Goal: Task Accomplishment & Management: Manage account settings

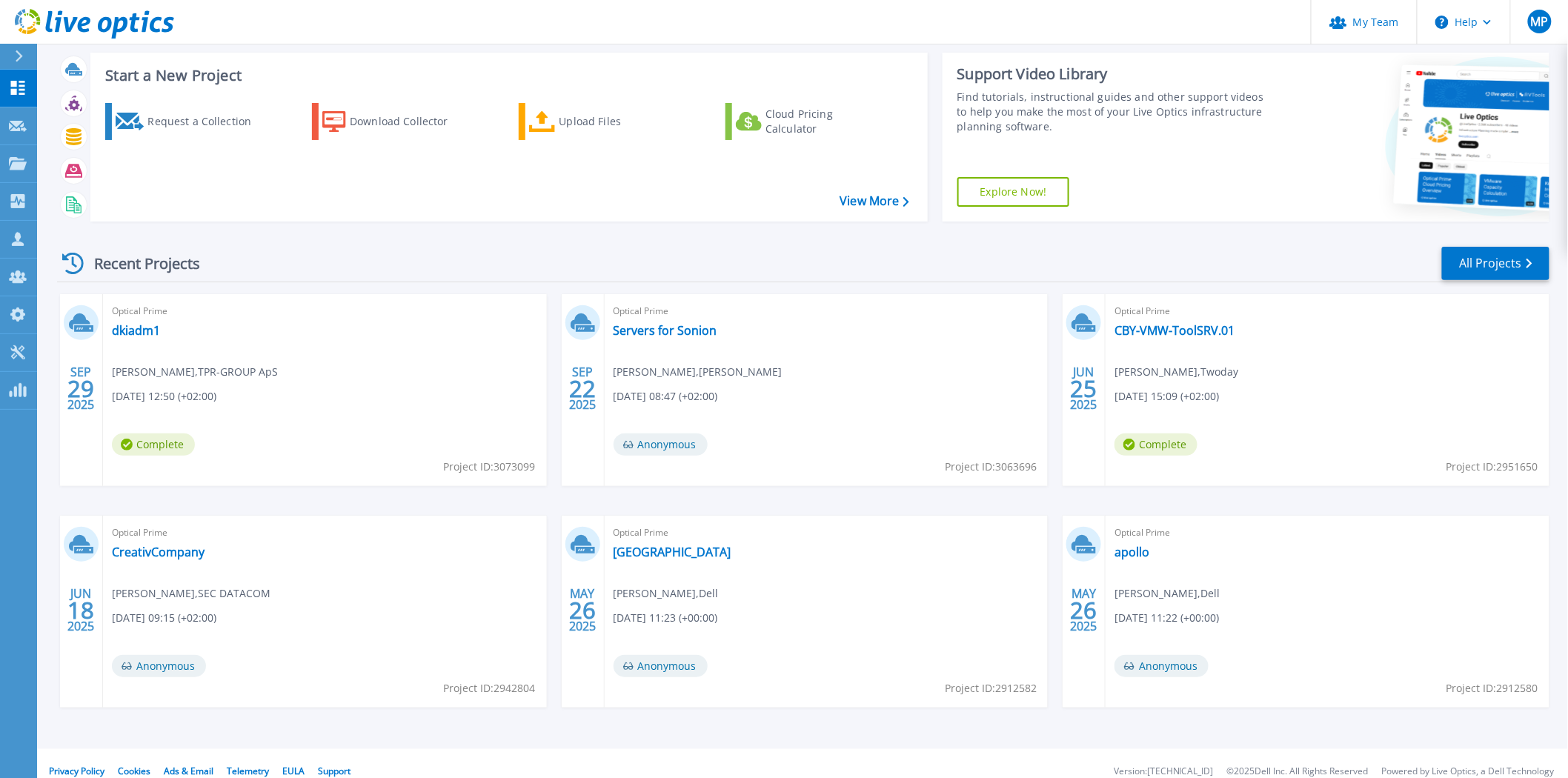
scroll to position [43, 0]
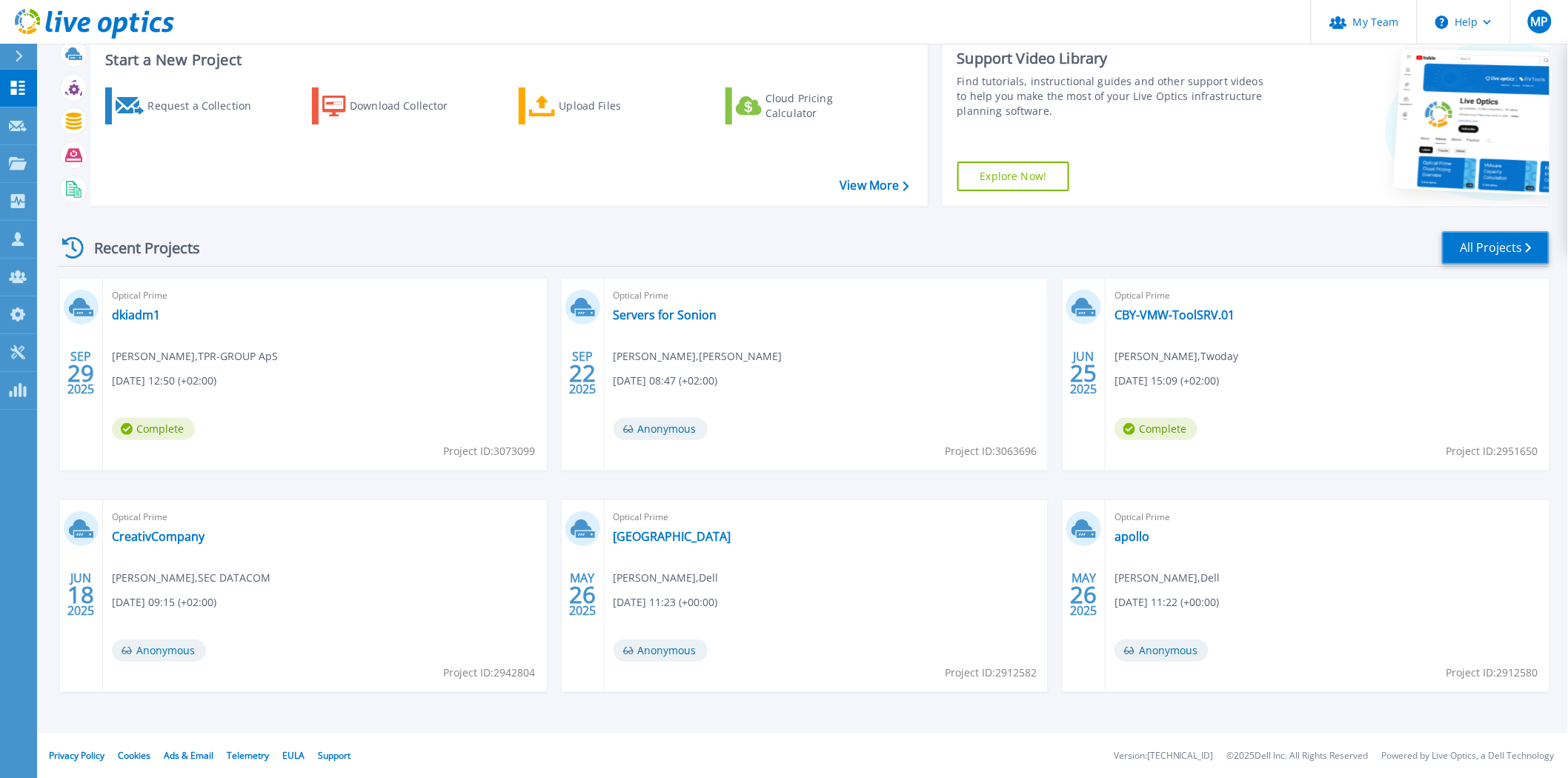
click at [1481, 234] on link "All Projects" at bounding box center [1495, 248] width 108 height 34
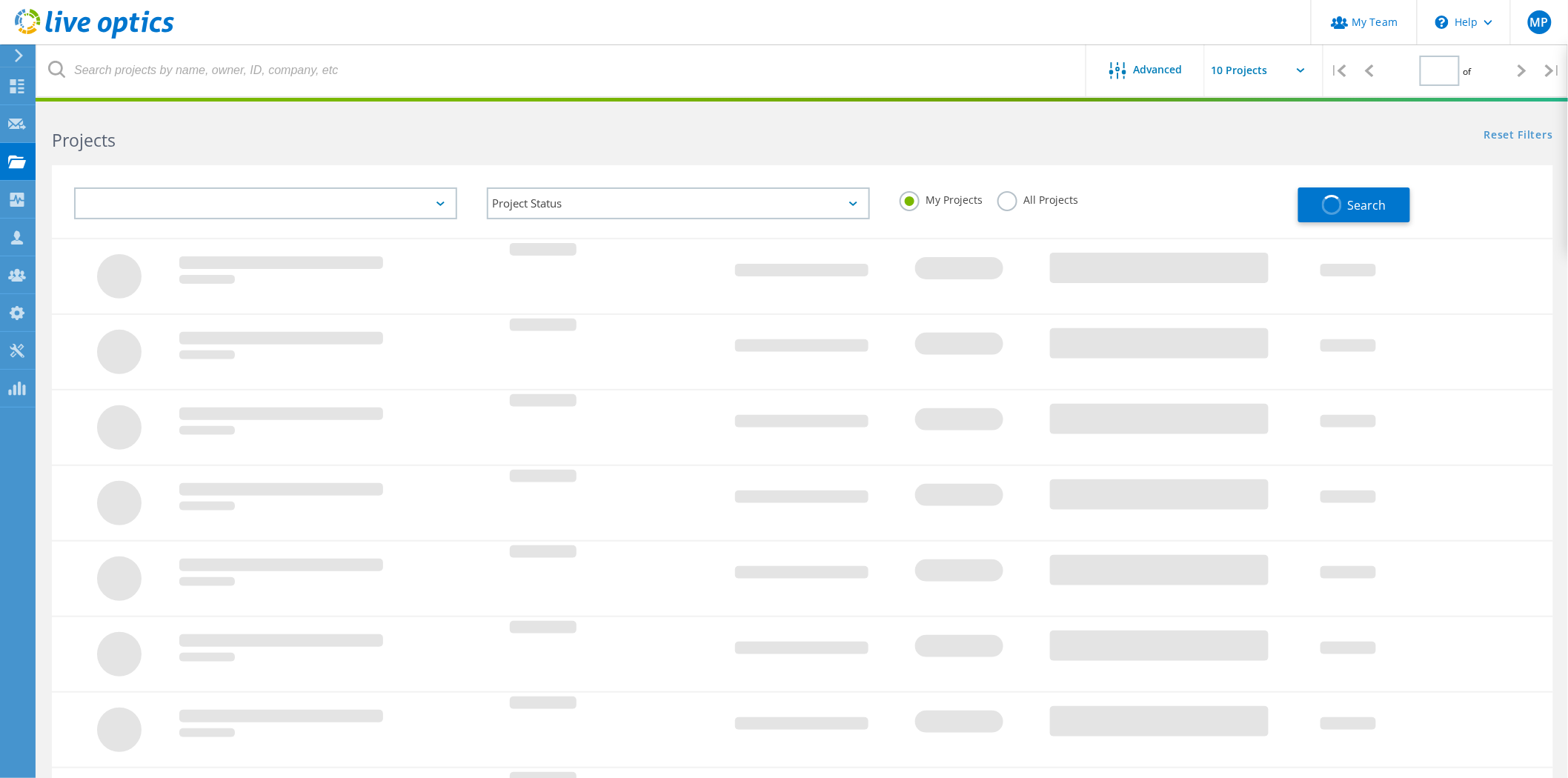
type input "1"
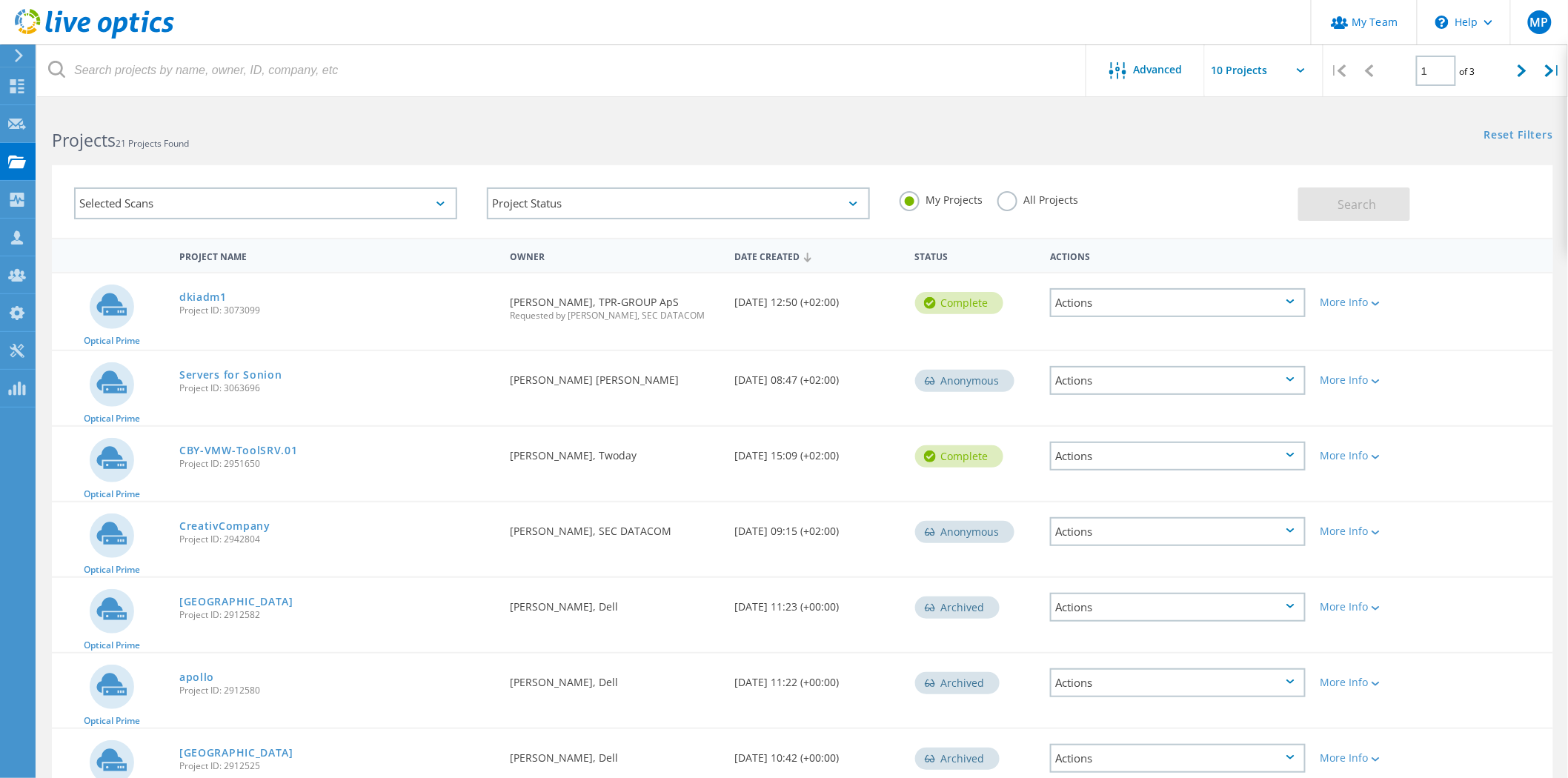
click at [993, 190] on div "My Projects All Projects" at bounding box center [1091, 200] width 412 height 55
click at [1006, 195] on label "All Projects" at bounding box center [1037, 198] width 80 height 14
click at [0, 0] on input "All Projects" at bounding box center [0, 0] width 0 height 0
click at [1388, 196] on button "Search" at bounding box center [1353, 204] width 112 height 34
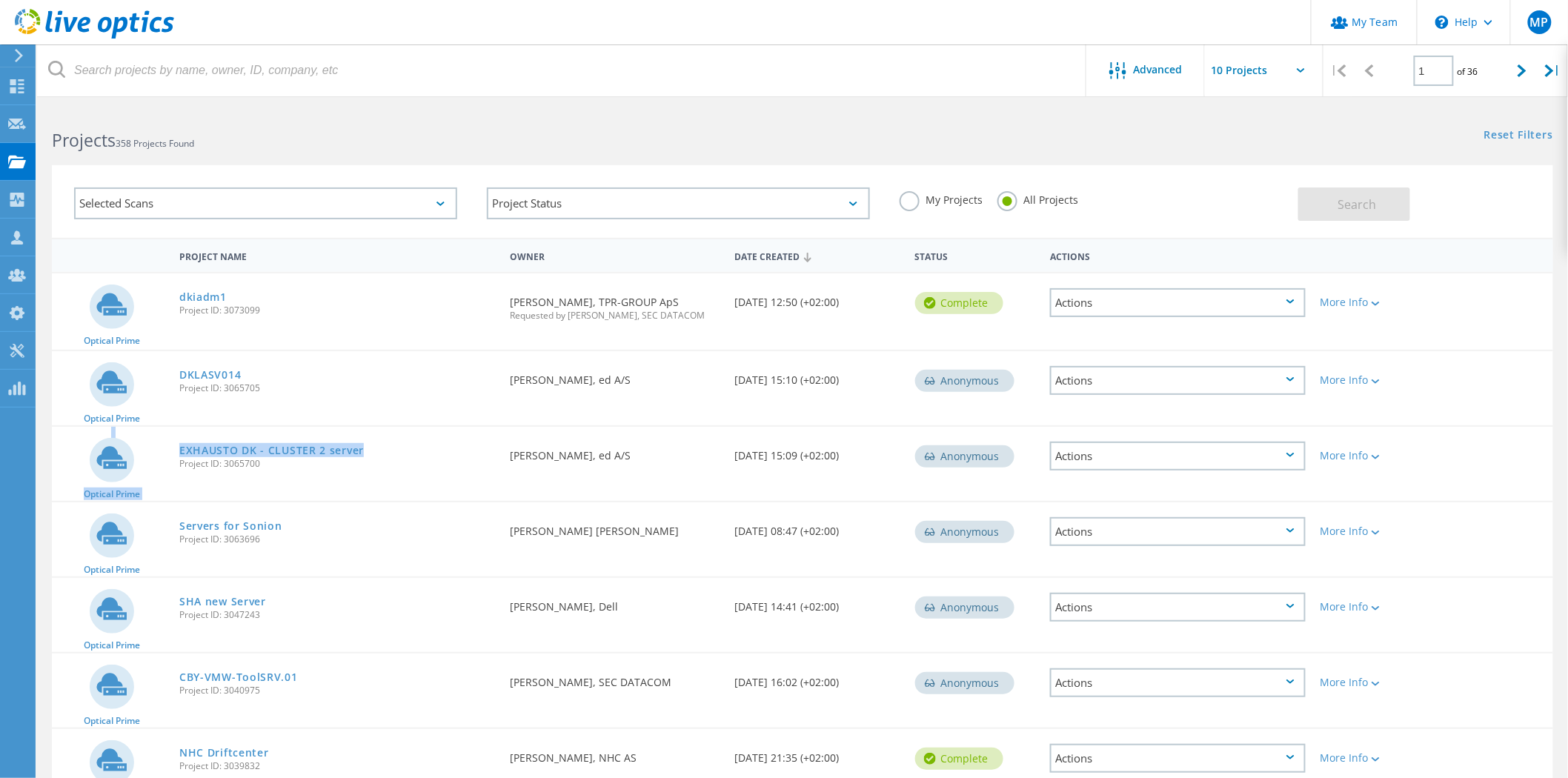
drag, startPoint x: 397, startPoint y: 441, endPoint x: 357, endPoint y: 394, distance: 61.7
click at [356, 398] on div "Optical Prime dkiadm1 Project ID: 3073099 Requested By Lars Stokholm, TPR-GROUP…" at bounding box center [802, 651] width 1501 height 760
click at [367, 384] on span "Project ID: 3065705" at bounding box center [337, 387] width 315 height 9
drag, startPoint x: 345, startPoint y: 401, endPoint x: 208, endPoint y: 313, distance: 162.8
click at [180, 310] on div "Optical Prime dkiadm1 Project ID: 3073099 Requested By Lars Stokholm, TPR-GROUP…" at bounding box center [802, 651] width 1501 height 760
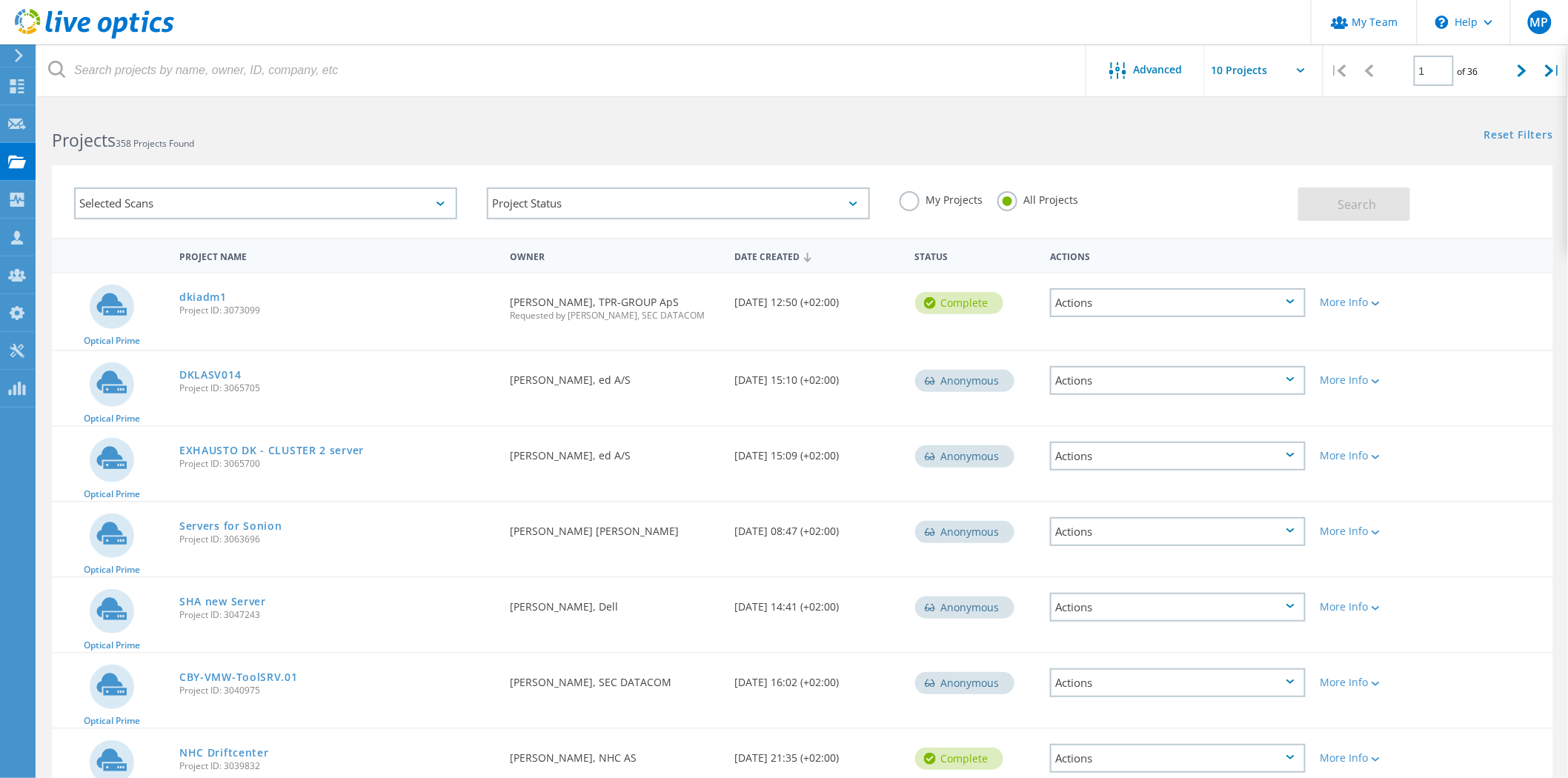
click at [304, 357] on div "DKLASV014 Project ID: 3065705" at bounding box center [337, 380] width 330 height 56
drag, startPoint x: 426, startPoint y: 386, endPoint x: 672, endPoint y: 375, distance: 246.2
click at [672, 375] on div "Optical Prime DKLASV014 Project ID: 3065705 Requested By Thomas Røjkjær Thorhau…" at bounding box center [802, 388] width 1501 height 74
click at [340, 417] on div "Optical Prime DKLASV014 Project ID: 3065705 Requested By Thomas Røjkjær Thorhau…" at bounding box center [802, 388] width 1501 height 74
click at [900, 208] on div "My Projects" at bounding box center [941, 202] width 83 height 22
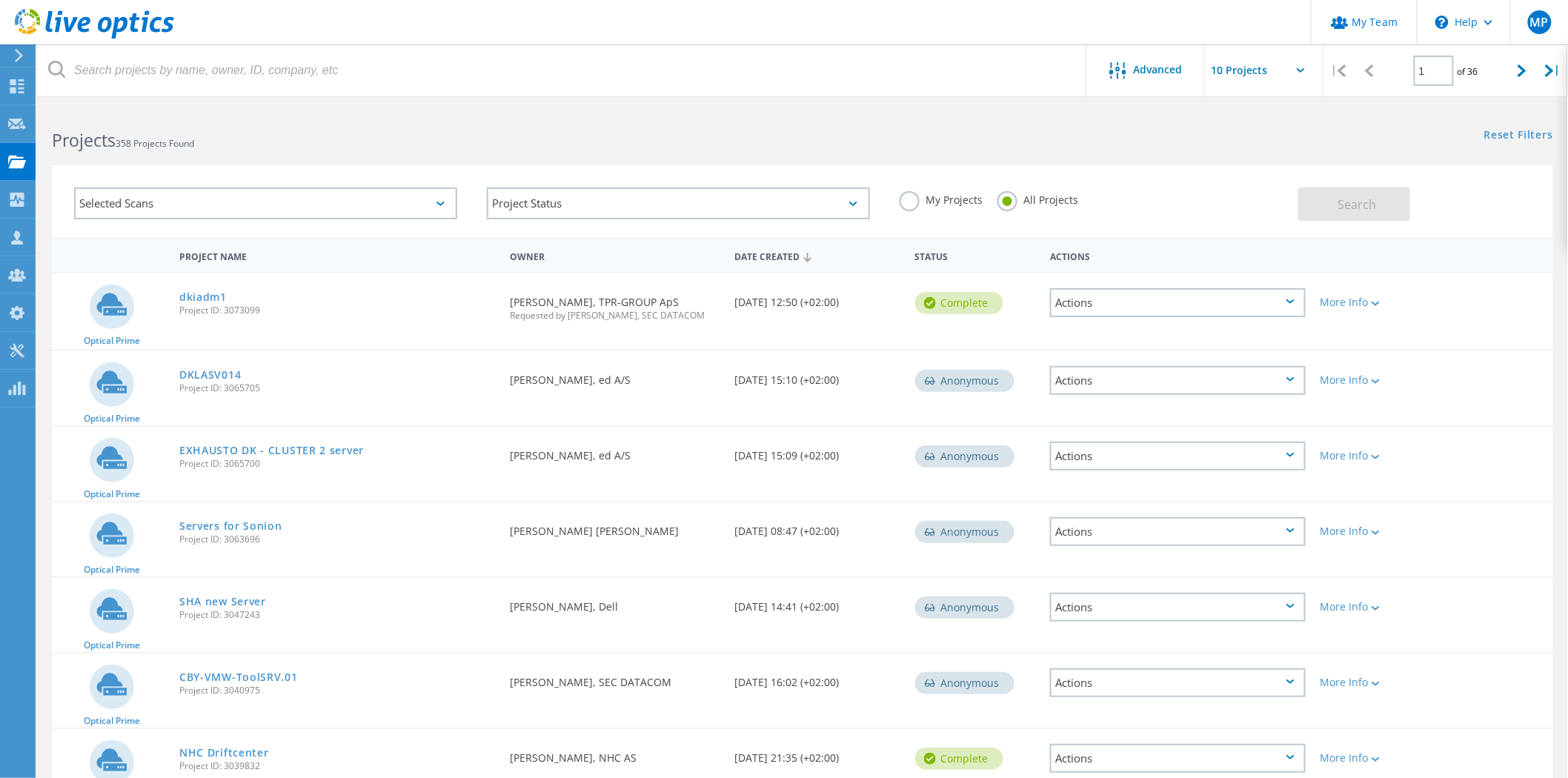
click at [912, 201] on label "My Projects" at bounding box center [941, 198] width 83 height 14
click at [0, 0] on input "My Projects" at bounding box center [0, 0] width 0 height 0
click at [1370, 209] on span "Search" at bounding box center [1356, 204] width 38 height 16
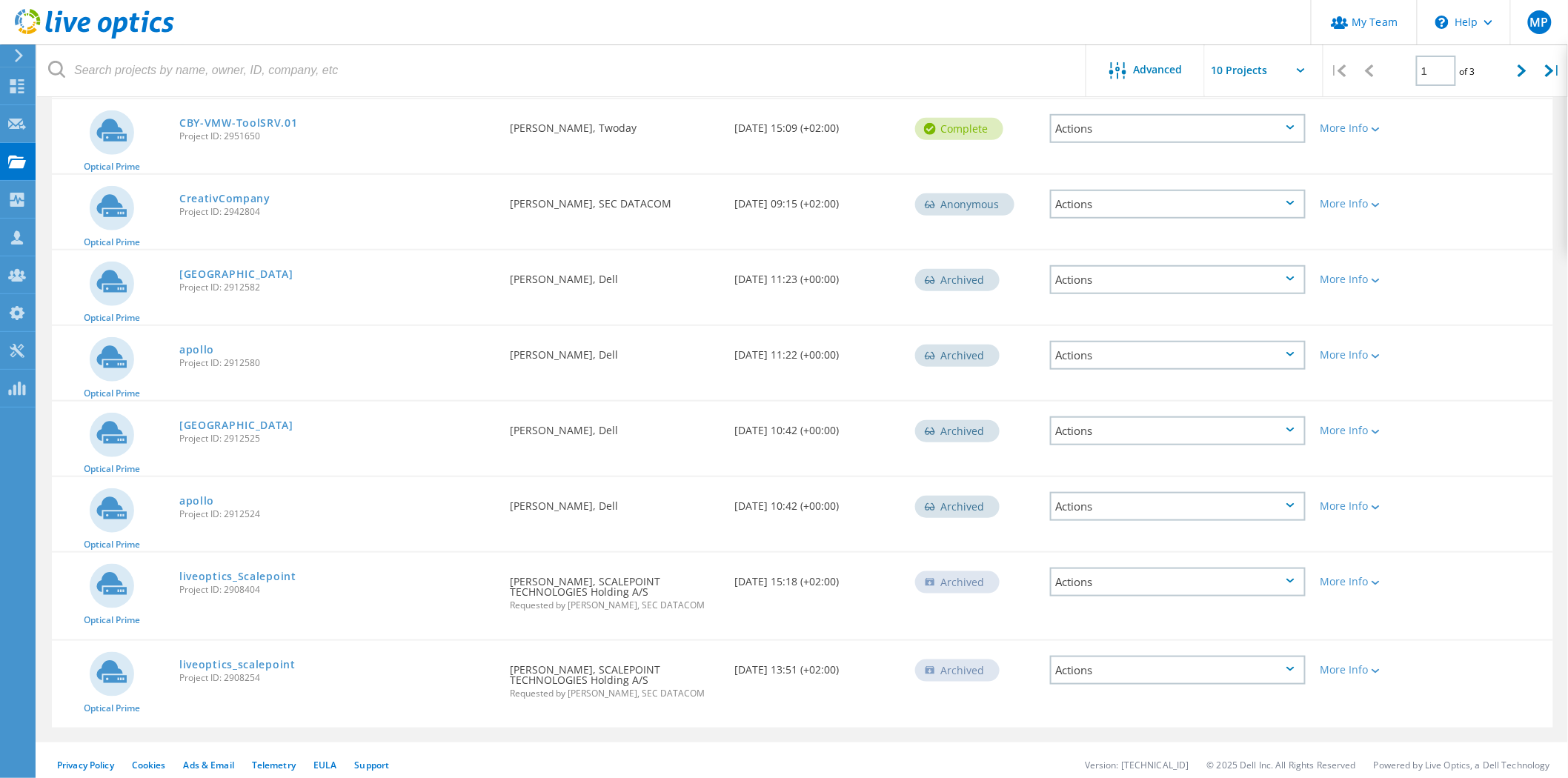
drag, startPoint x: 470, startPoint y: 576, endPoint x: 759, endPoint y: 614, distance: 291.5
click at [760, 614] on div "Optical Prime liveoptics_Scalepoint Project ID: 2908404 Requested By kenneth Mø…" at bounding box center [802, 596] width 1501 height 87
click at [759, 614] on div "Optical Prime liveoptics_Scalepoint Project ID: 2908404 Requested By kenneth Mø…" at bounding box center [802, 596] width 1501 height 87
